Goal: Find specific page/section: Find specific page/section

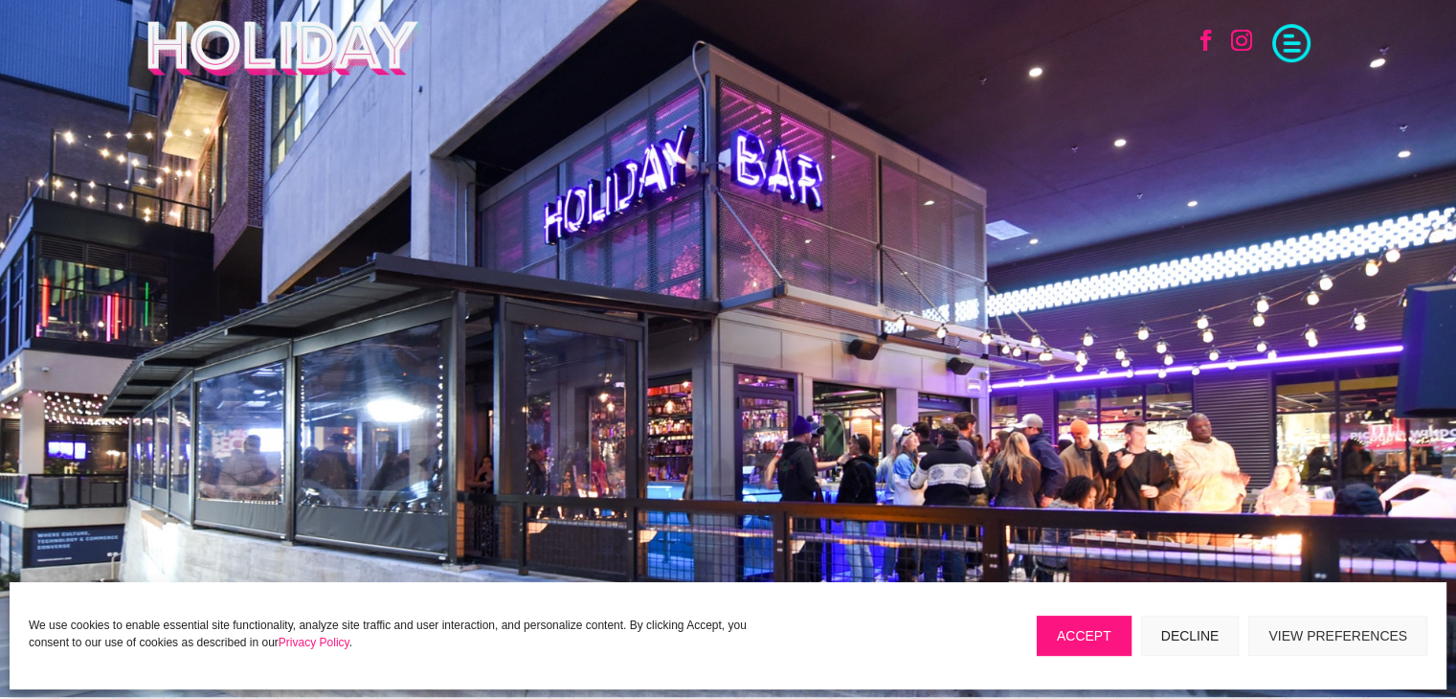
click at [1298, 43] on span at bounding box center [1291, 41] width 38 height 38
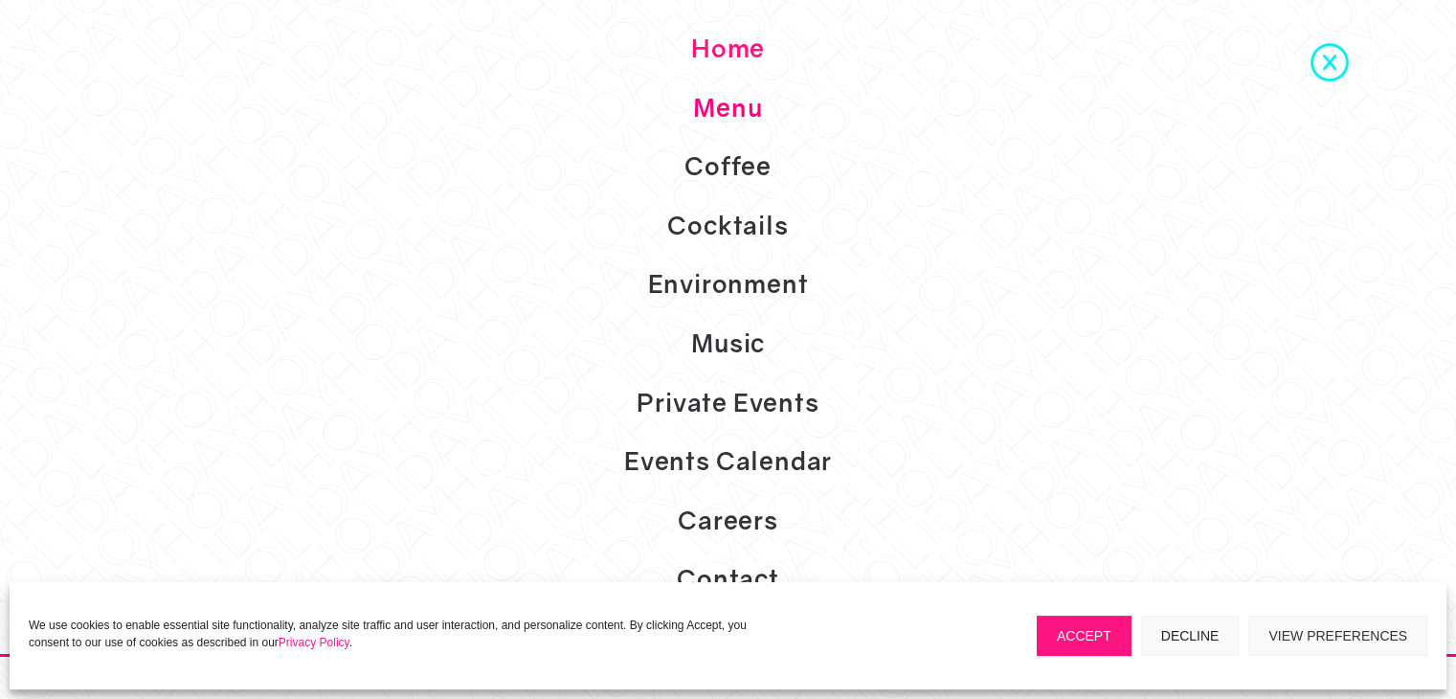
click at [772, 106] on link "Menu" at bounding box center [728, 108] width 1456 height 59
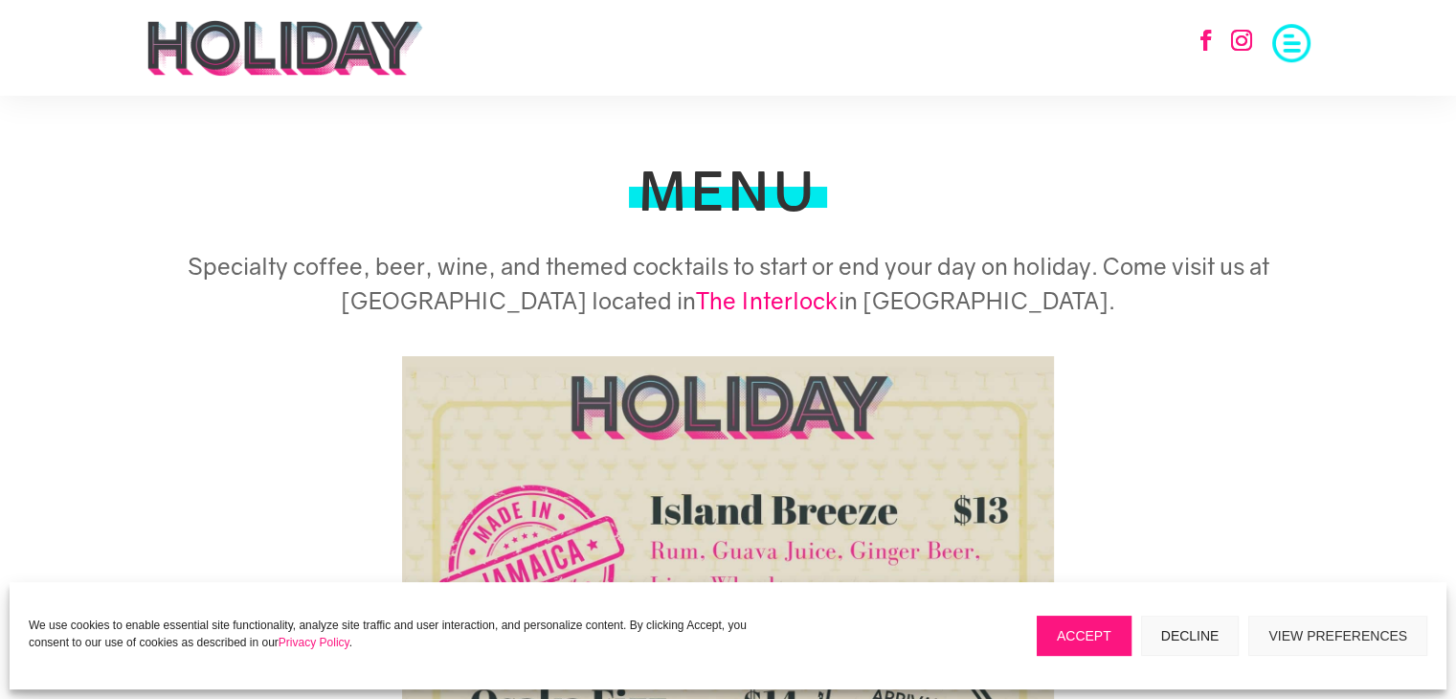
click at [1293, 42] on span at bounding box center [1291, 41] width 38 height 38
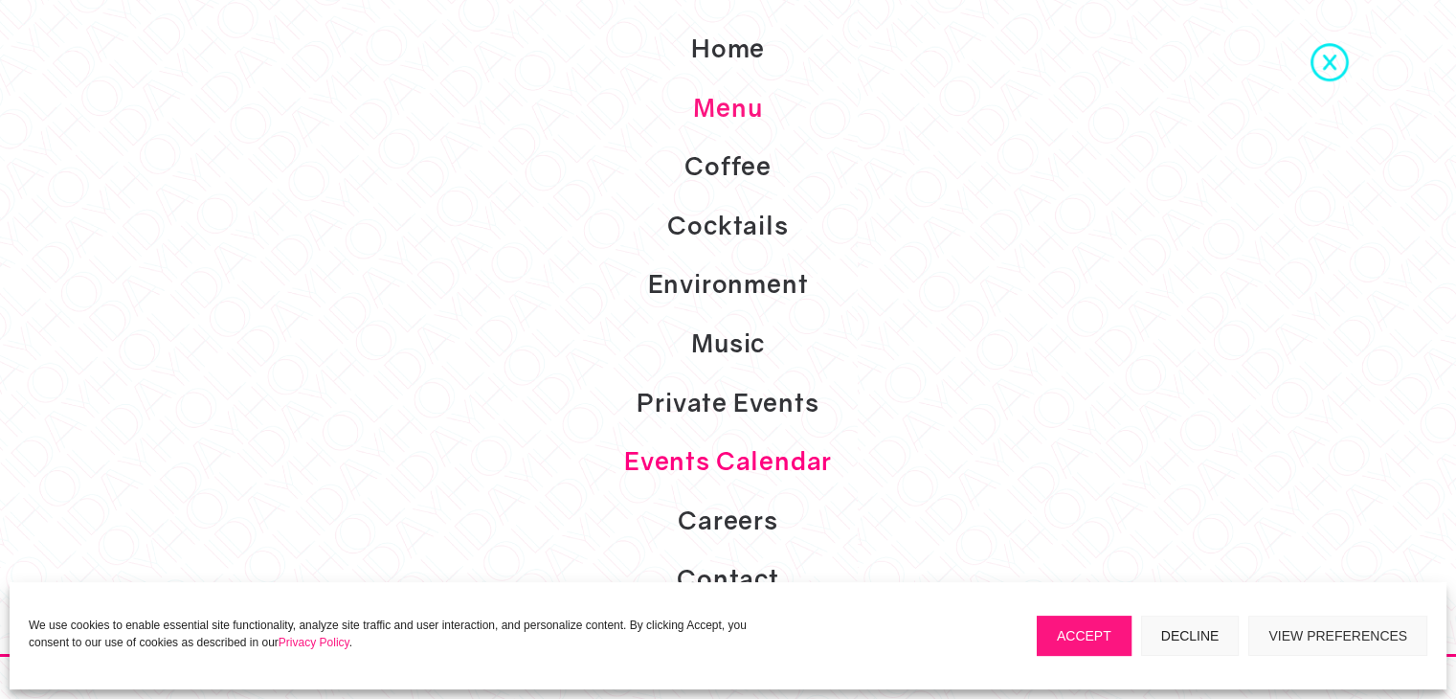
scroll to position [1769, 0]
click at [761, 159] on link "Coffee" at bounding box center [728, 166] width 1456 height 59
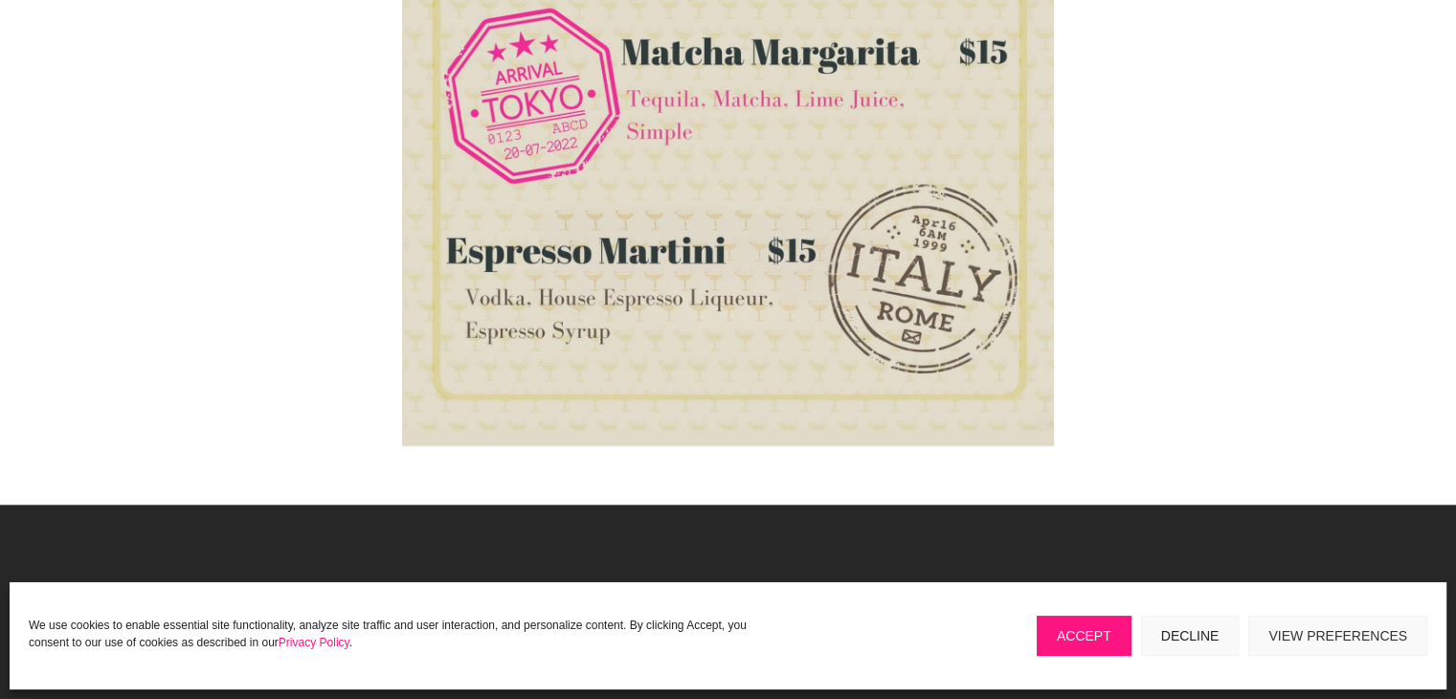
scroll to position [1759, 0]
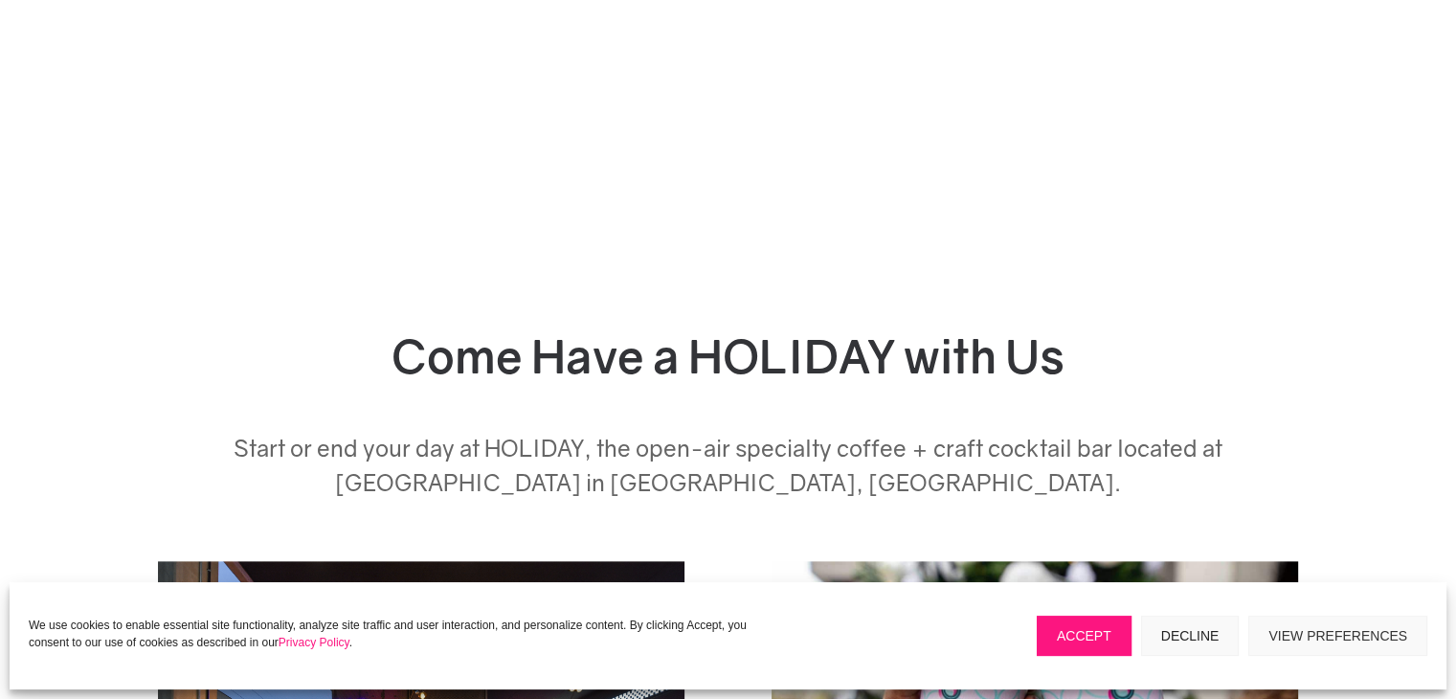
scroll to position [2214, 0]
